Goal: Task Accomplishment & Management: Complete application form

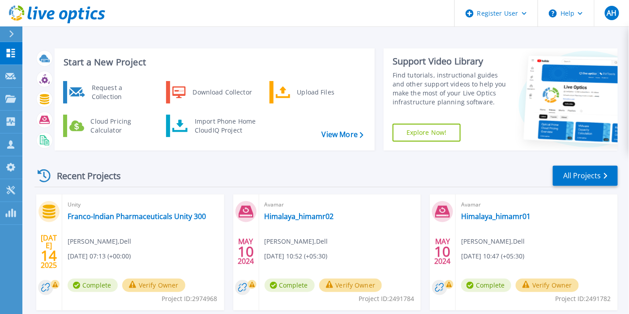
click at [105, 91] on div "Request a Collection" at bounding box center [119, 92] width 65 height 18
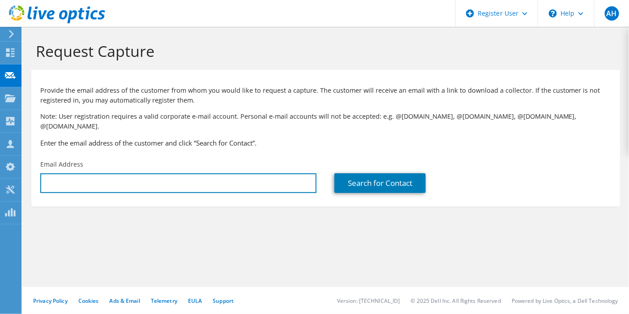
click at [133, 176] on input "text" at bounding box center [178, 183] width 276 height 20
paste input "Mani K N <head.it@msrmh.com>"
drag, startPoint x: 76, startPoint y: 175, endPoint x: 30, endPoint y: 176, distance: 46.6
click at [30, 176] on section "Request Capture Provide the email address of the customer from whom you would l…" at bounding box center [325, 139] width 607 height 224
click at [133, 175] on input "head.it@msrmh.com>" at bounding box center [178, 183] width 276 height 20
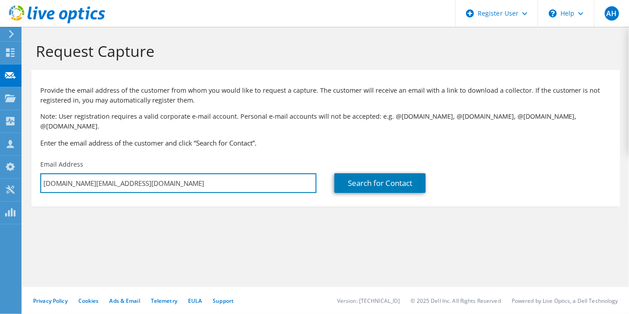
type input "head.it@msrmh.com"
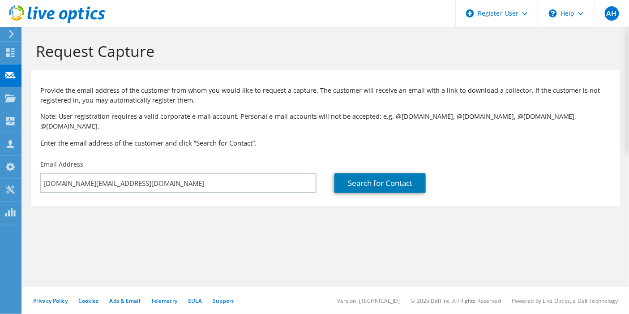
click at [206, 213] on section "Request Capture Provide the email address of the customer from whom you would l…" at bounding box center [325, 139] width 607 height 224
click at [387, 175] on link "Search for Contact" at bounding box center [380, 183] width 91 height 20
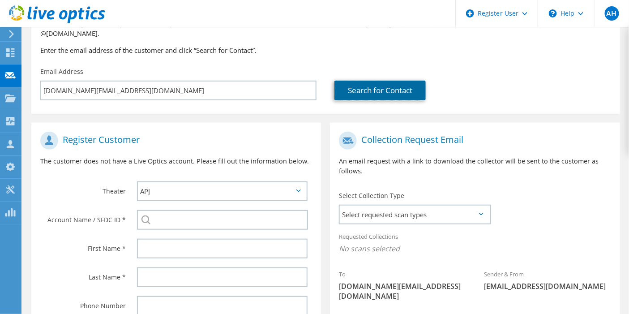
scroll to position [199, 0]
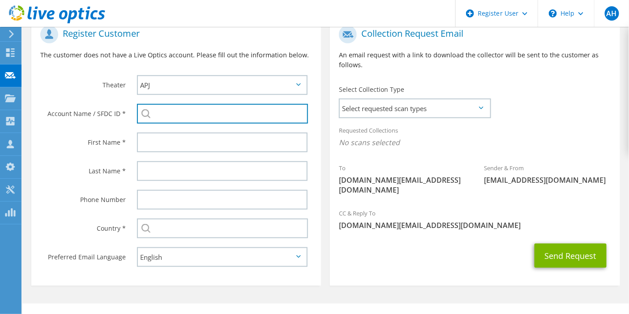
click at [232, 105] on input "search" at bounding box center [223, 114] width 172 height 20
paste input "Ramaiah Memorial Hospital"
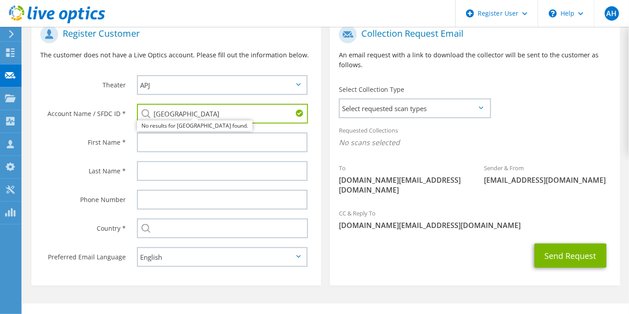
type input "Ramaiah Memorial Hospital"
click at [439, 240] on div "Send Request" at bounding box center [475, 255] width 290 height 33
click at [149, 136] on input "text" at bounding box center [222, 143] width 171 height 20
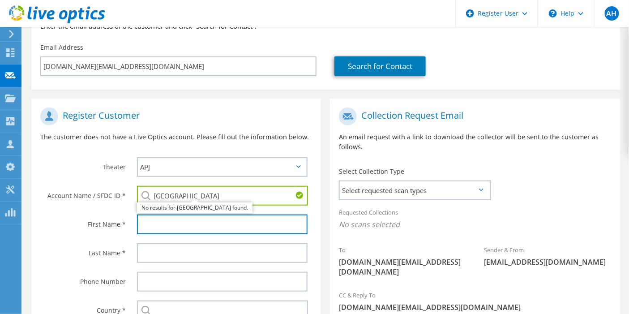
scroll to position [149, 0]
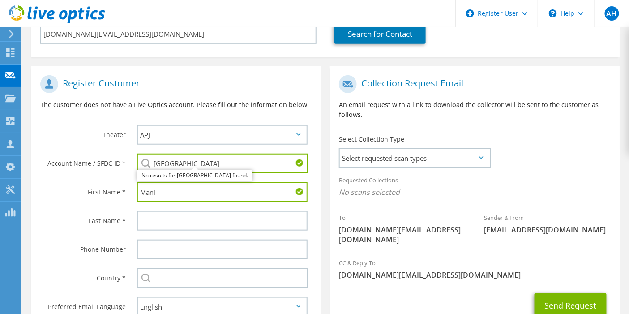
type input "Mani"
click at [237, 214] on input "text" at bounding box center [222, 221] width 171 height 20
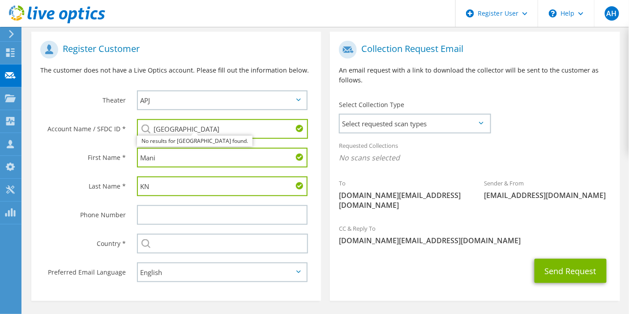
scroll to position [204, 0]
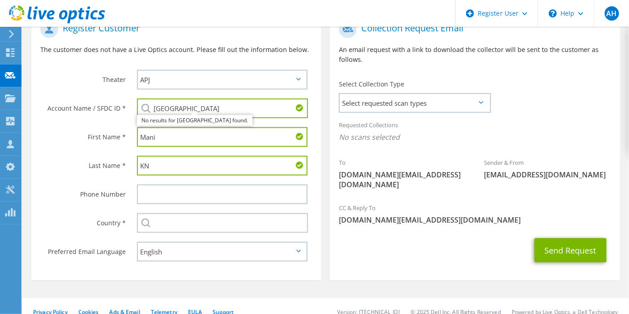
type input "KN"
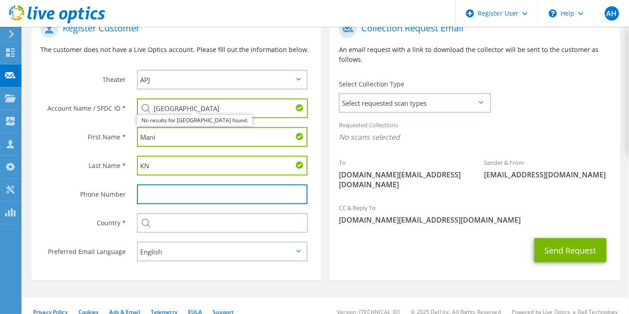
click at [220, 185] on input "text" at bounding box center [222, 195] width 171 height 20
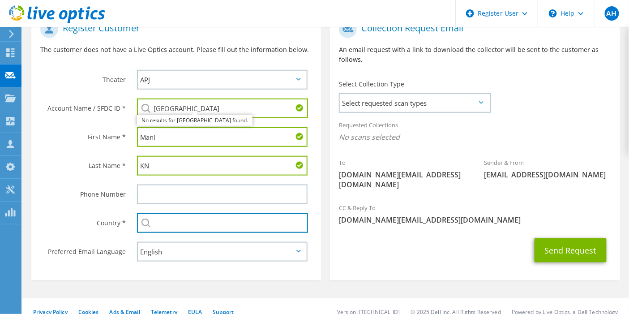
click at [245, 216] on input "text" at bounding box center [223, 223] width 172 height 20
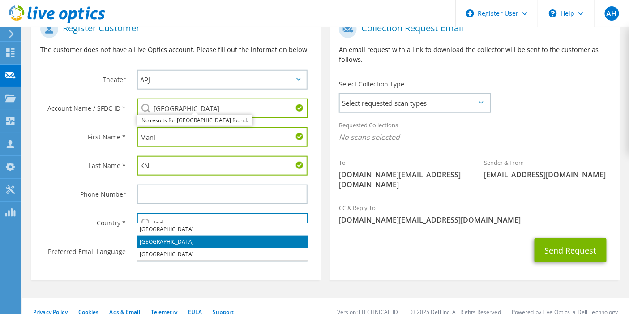
click at [176, 245] on li "[GEOGRAPHIC_DATA]" at bounding box center [223, 242] width 171 height 13
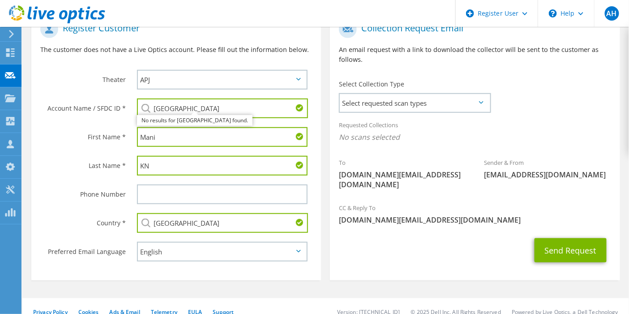
type input "[GEOGRAPHIC_DATA]"
click at [377, 243] on div "Send Request" at bounding box center [475, 250] width 290 height 33
click at [427, 242] on div "Send Request" at bounding box center [475, 250] width 290 height 33
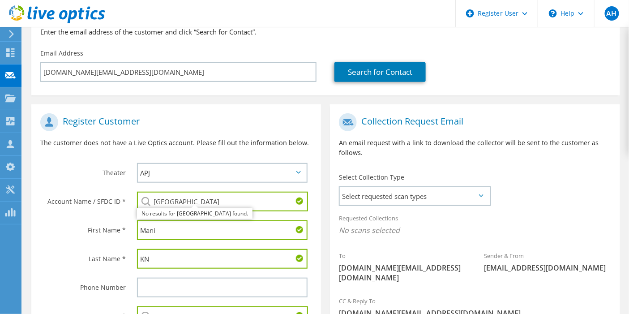
scroll to position [104, 0]
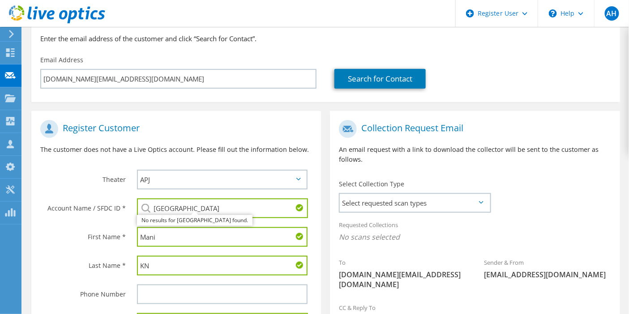
click at [482, 194] on span "Select requested scan types" at bounding box center [415, 203] width 150 height 18
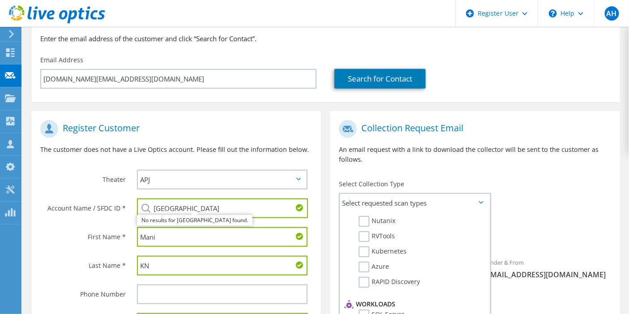
scroll to position [0, 0]
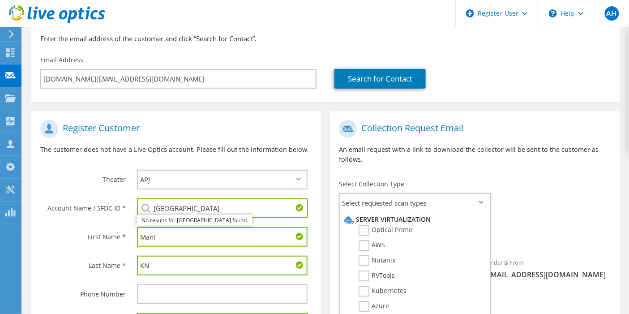
click at [363, 225] on label "Optical Prime" at bounding box center [386, 230] width 54 height 11
click at [0, 0] on input "Optical Prime" at bounding box center [0, 0] width 0 height 0
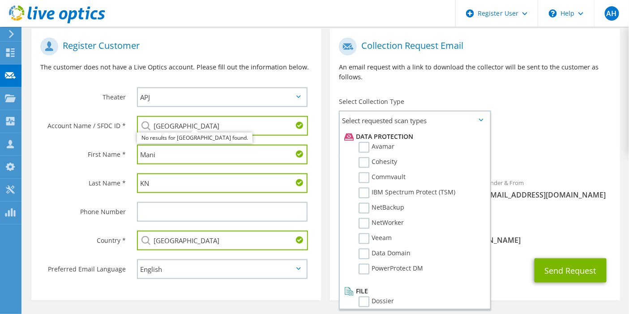
scroll to position [204, 0]
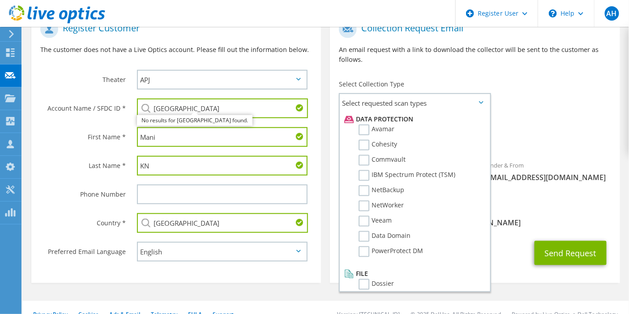
click at [565, 218] on span "[DOMAIN_NAME][EMAIL_ADDRESS][DOMAIN_NAME]" at bounding box center [475, 223] width 272 height 10
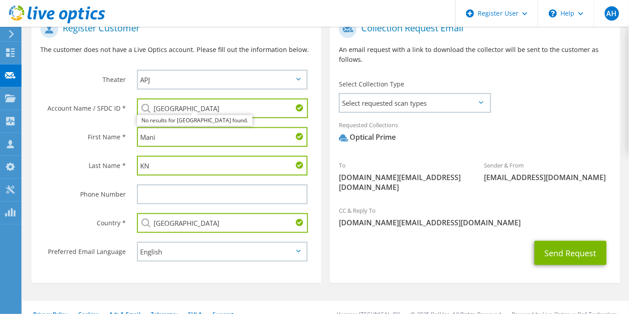
click at [480, 94] on span "Select requested scan types" at bounding box center [415, 103] width 150 height 18
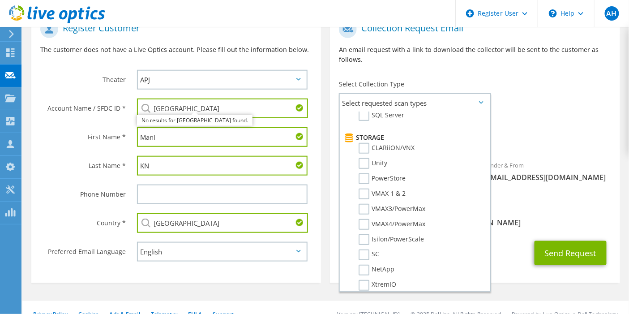
scroll to position [0, 0]
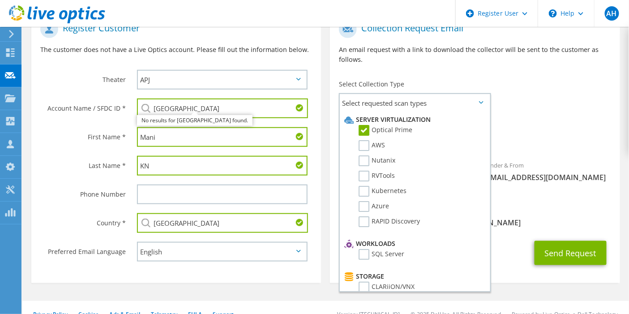
click at [585, 132] on span "Optical Prime" at bounding box center [475, 139] width 272 height 15
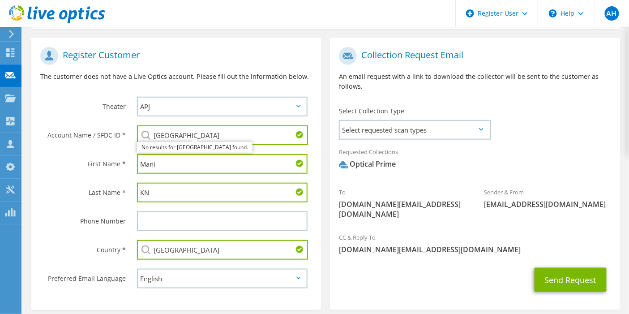
scroll to position [204, 0]
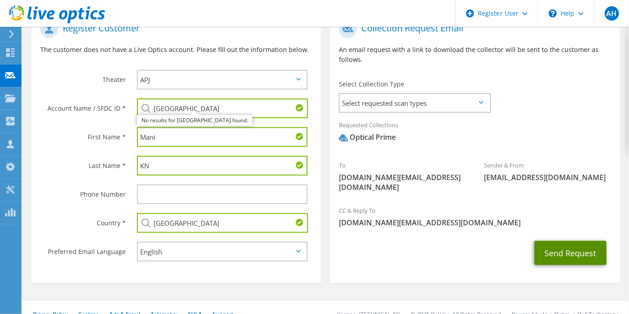
click at [584, 241] on button "Send Request" at bounding box center [571, 253] width 72 height 24
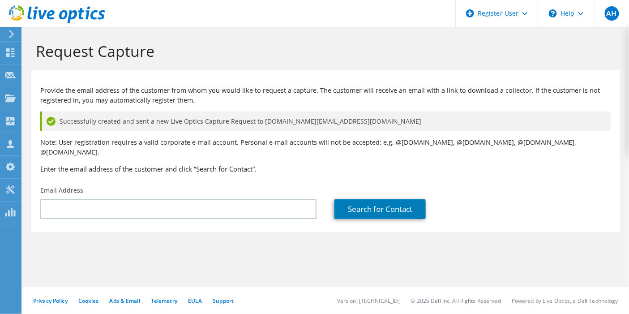
click at [582, 14] on icon at bounding box center [581, 13] width 5 height 3
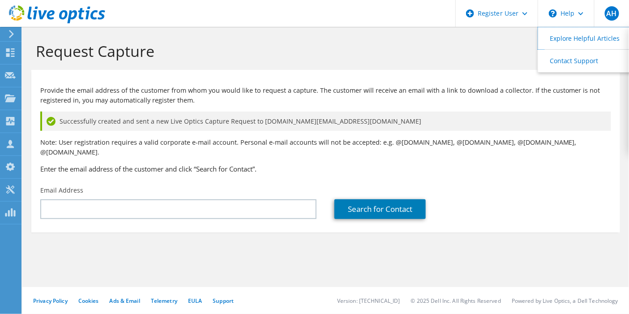
click at [597, 41] on link "Explore Helpful Articles" at bounding box center [588, 38] width 100 height 22
click at [614, 16] on span "AH" at bounding box center [612, 13] width 14 height 14
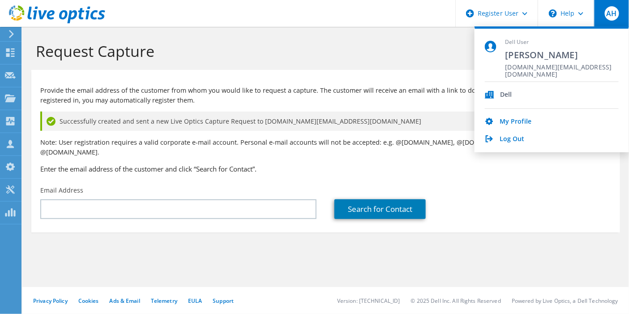
click at [529, 255] on section "Request Capture Provide the email address of the customer from whom you would l…" at bounding box center [325, 152] width 607 height 250
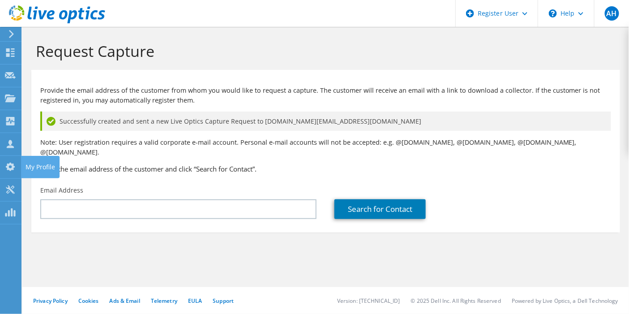
click at [14, 164] on icon at bounding box center [10, 167] width 11 height 9
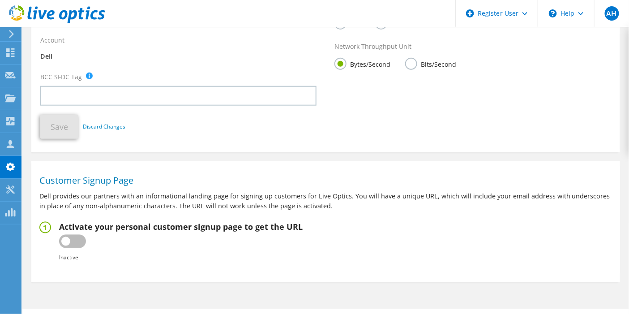
scroll to position [255, 0]
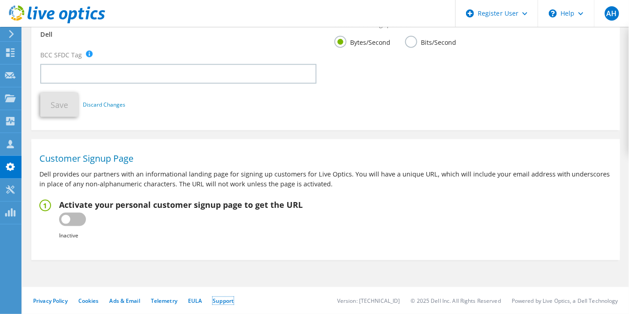
click at [223, 303] on link "Support" at bounding box center [223, 301] width 21 height 8
